Goal: Navigation & Orientation: Find specific page/section

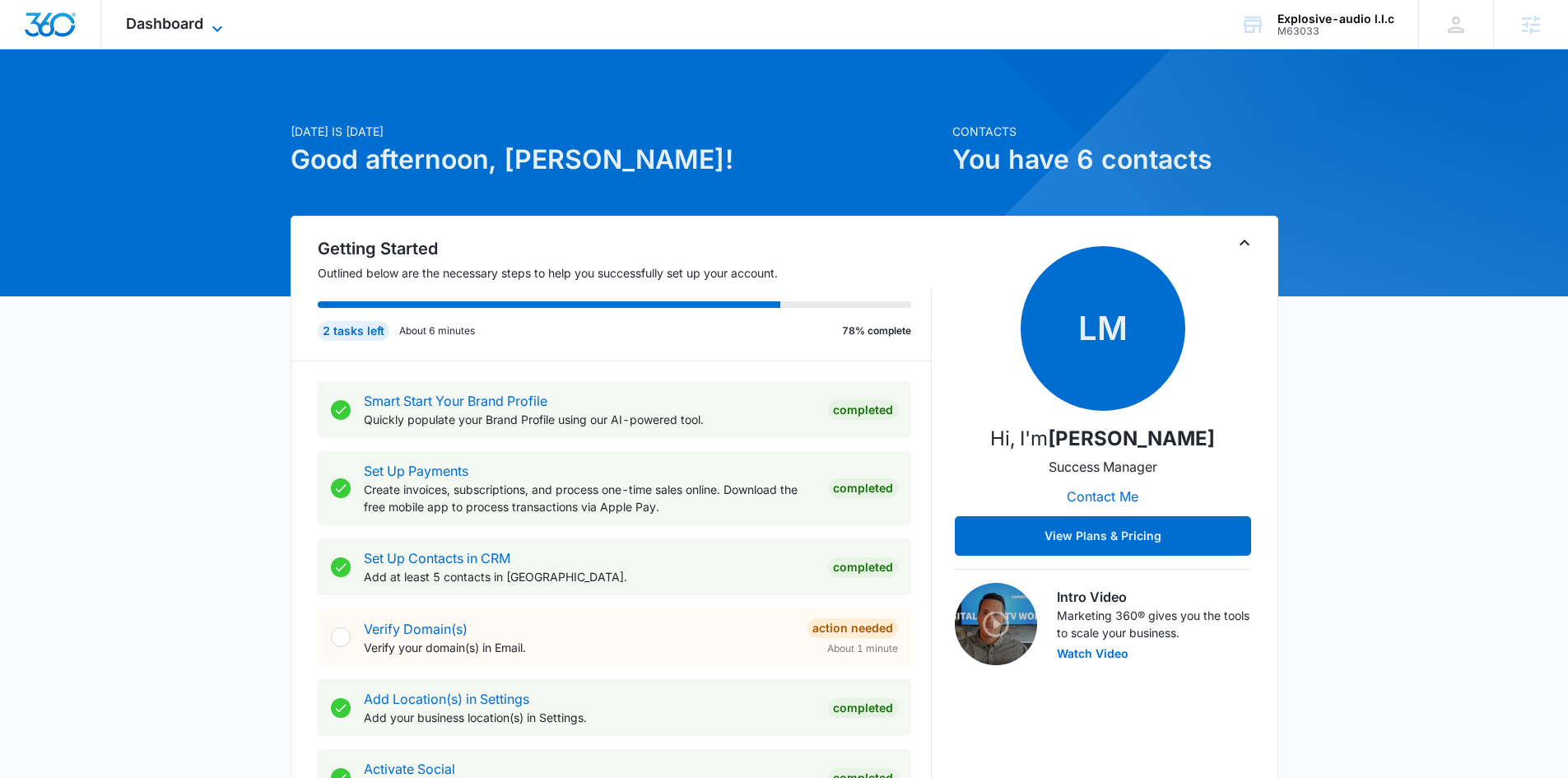
click at [196, 24] on span "Dashboard" at bounding box center [165, 23] width 77 height 18
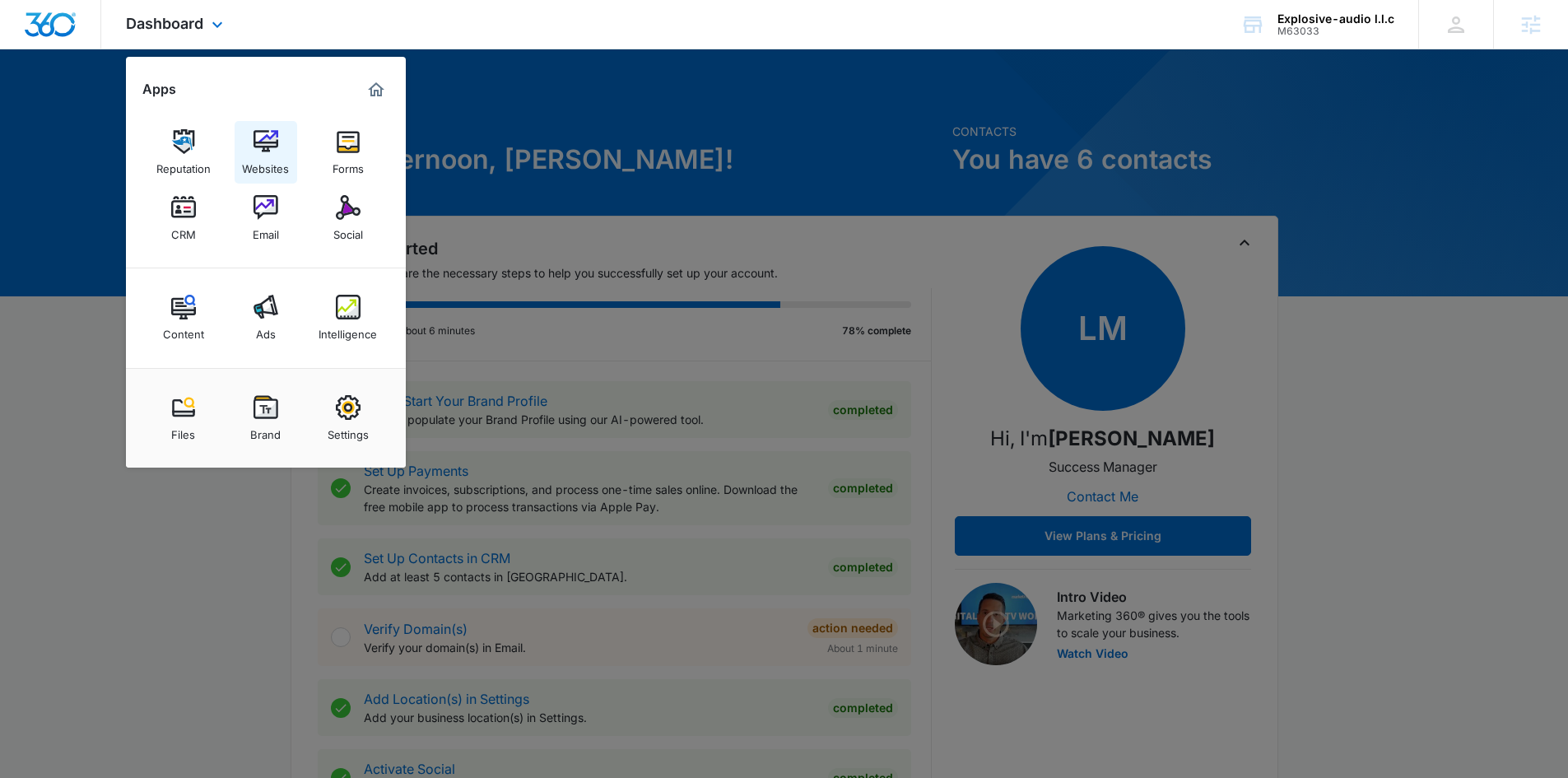
click at [265, 140] on img at bounding box center [266, 141] width 25 height 25
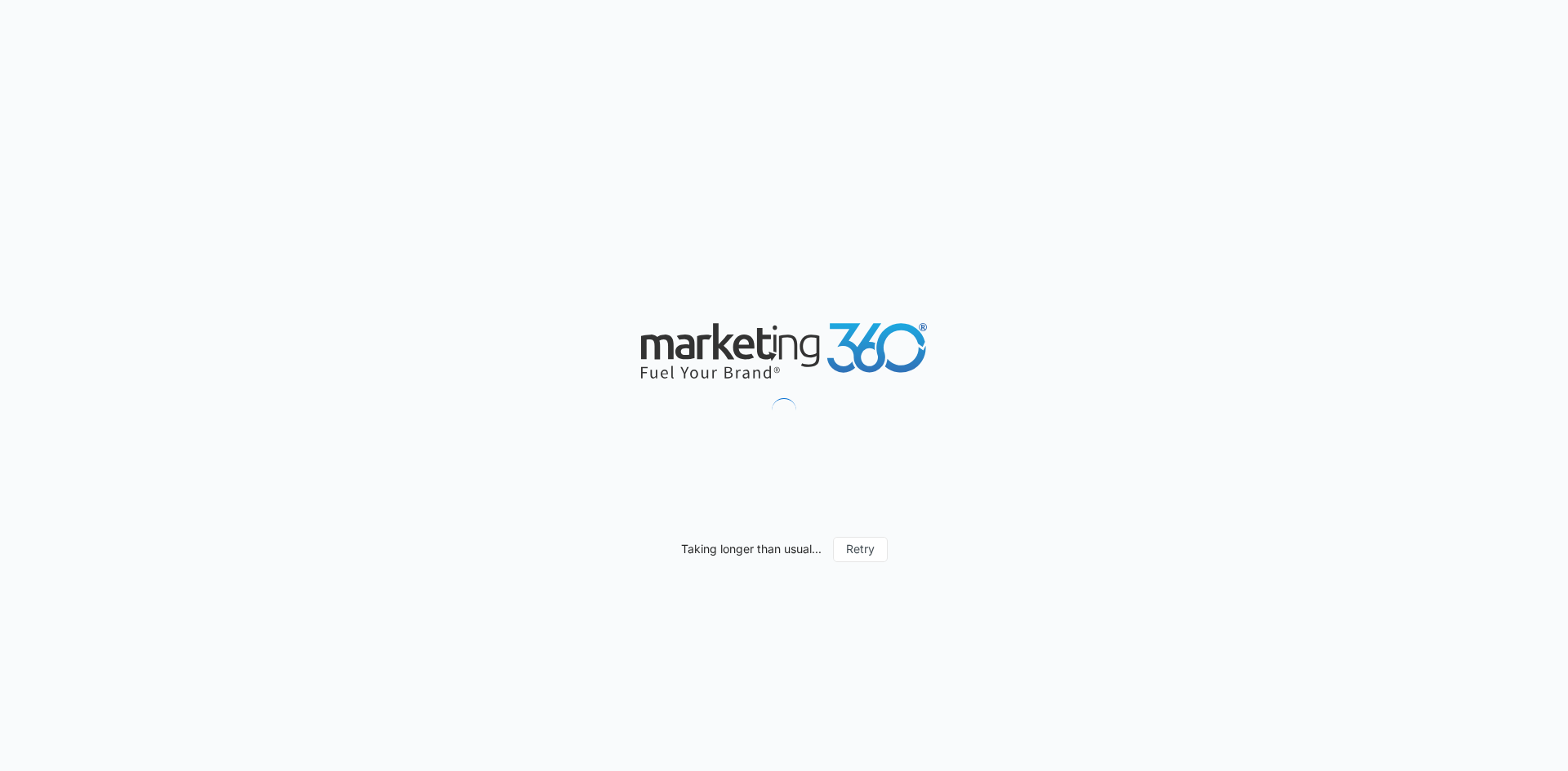
click at [1272, 314] on div "Taking longer than usual... Retry" at bounding box center [784, 385] width 1568 height 771
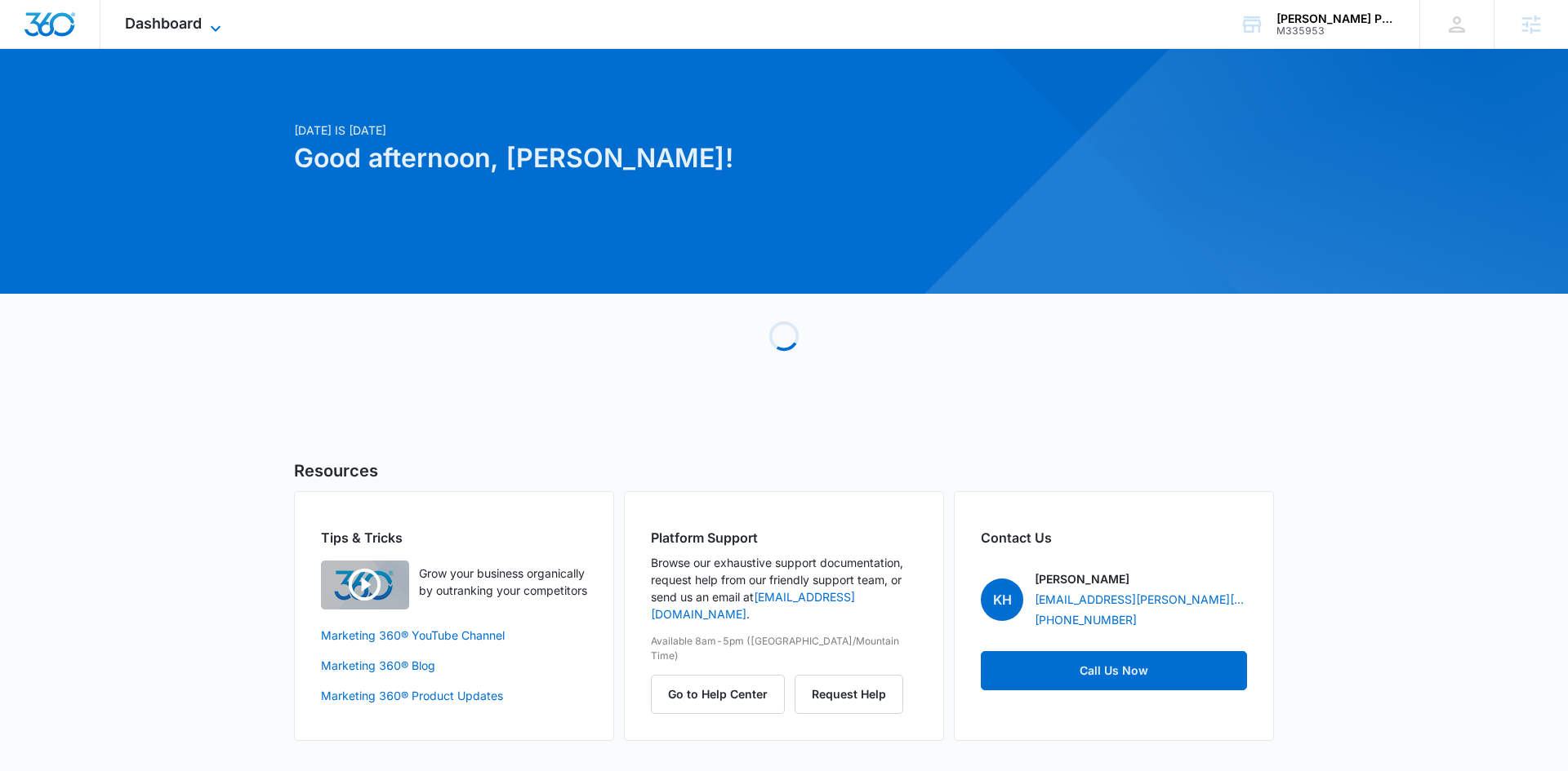
click at [209, 27] on icon at bounding box center [215, 28] width 19 height 19
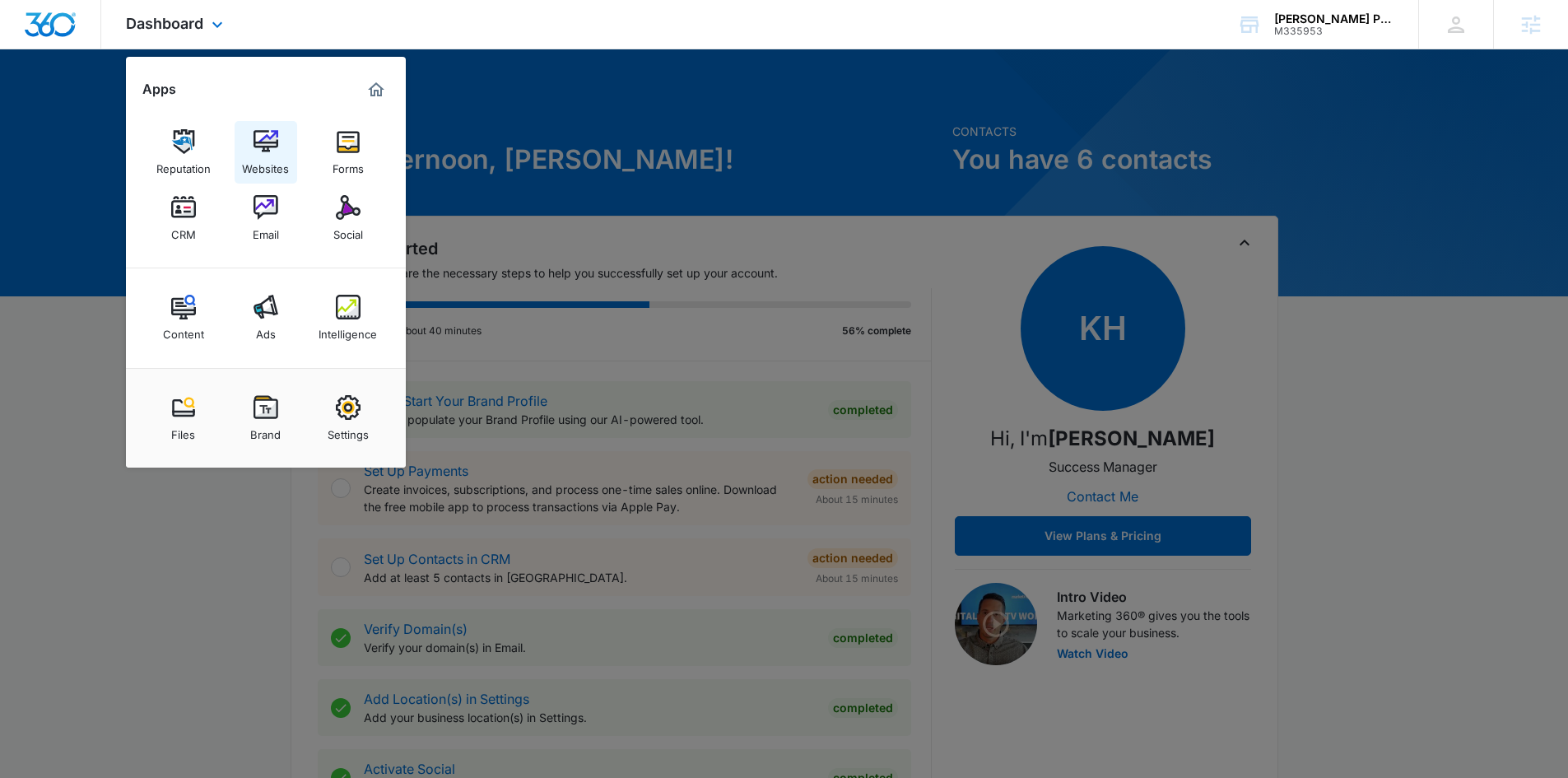
click at [251, 150] on link "Websites" at bounding box center [266, 152] width 63 height 63
